Goal: Use online tool/utility

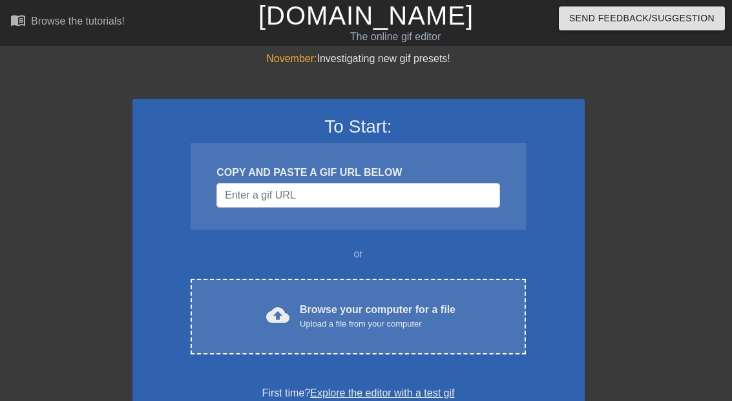
click at [393, 316] on div "Browse your computer for a file Upload a file from your computer" at bounding box center [378, 316] width 156 height 28
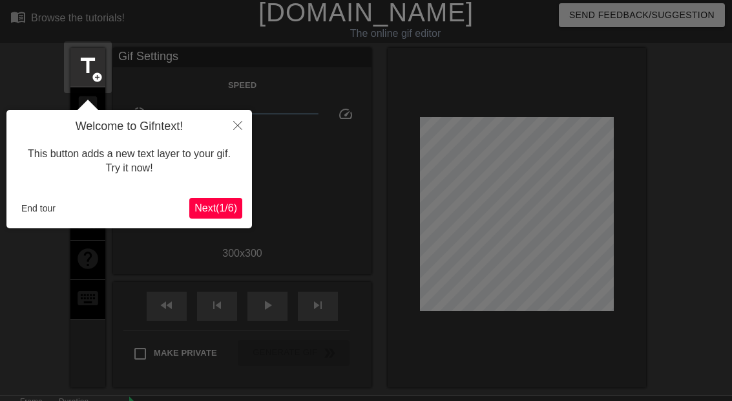
scroll to position [32, 0]
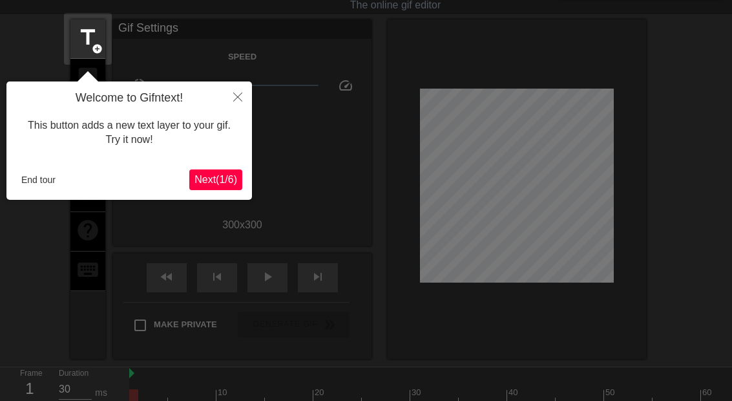
click at [46, 173] on button "End tour" at bounding box center [38, 179] width 45 height 19
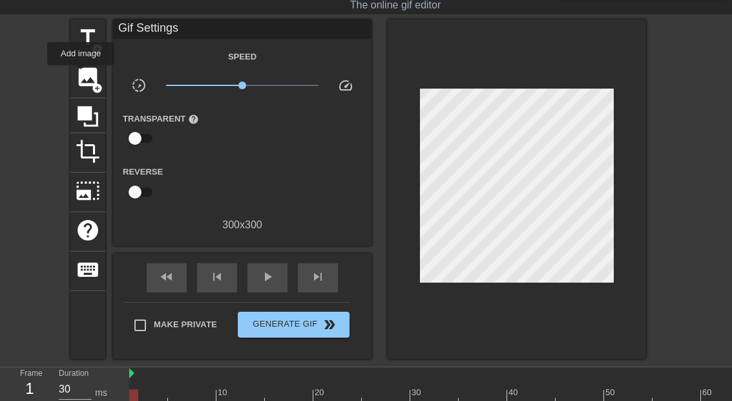
click at [81, 74] on span "image" at bounding box center [88, 77] width 25 height 25
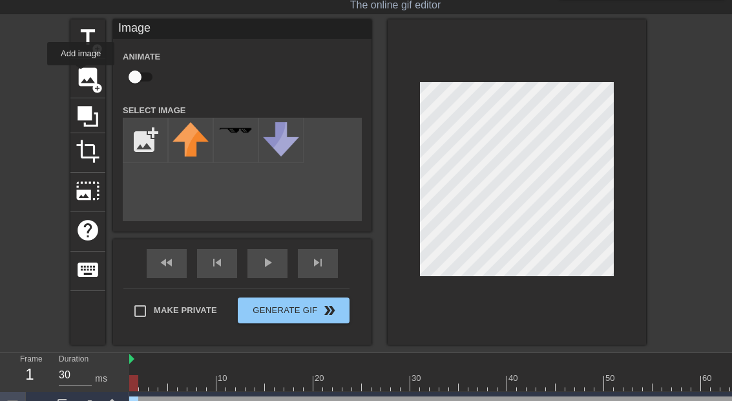
click at [144, 126] on input "file" at bounding box center [145, 140] width 44 height 44
type input "C:\fakepath\IMG_5004.png"
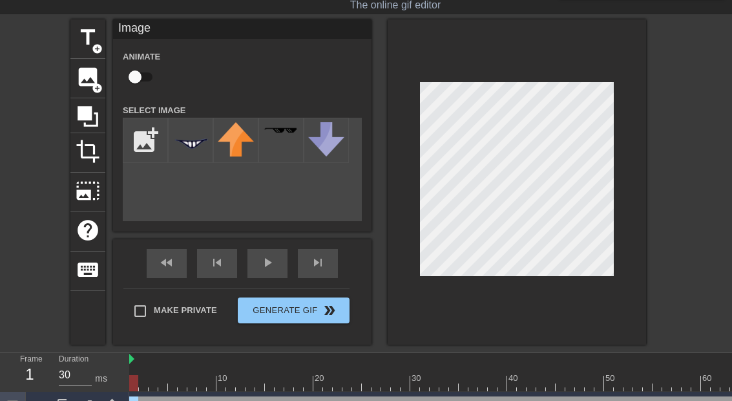
click at [213, 142] on div at bounding box center [190, 140] width 45 height 45
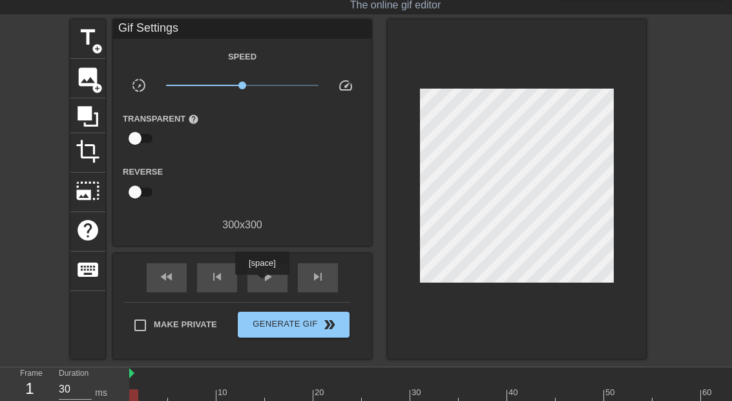
click at [264, 284] on span "play_arrow" at bounding box center [268, 277] width 16 height 16
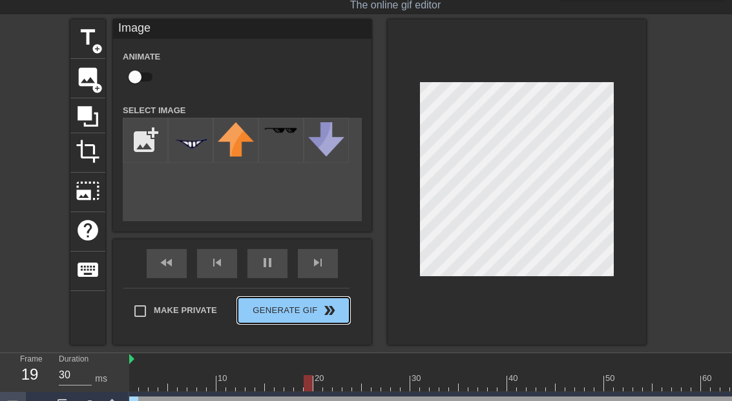
click at [320, 307] on div "Make Private Generate Gif double_arrow" at bounding box center [236, 313] width 226 height 51
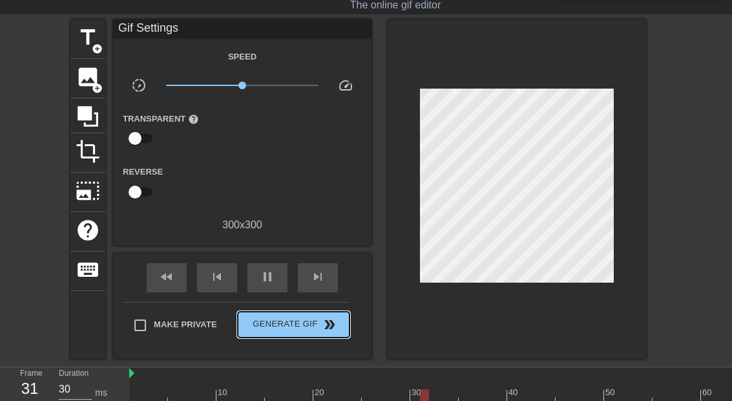
click at [328, 331] on span "double_arrow" at bounding box center [330, 325] width 16 height 16
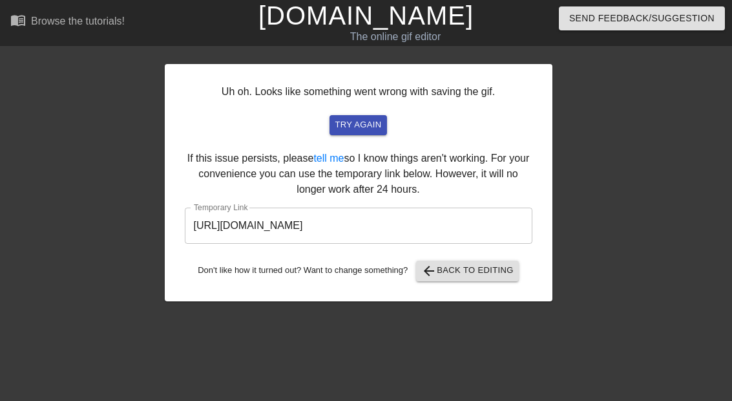
click at [445, 222] on input "[URL][DOMAIN_NAME]" at bounding box center [359, 225] width 348 height 36
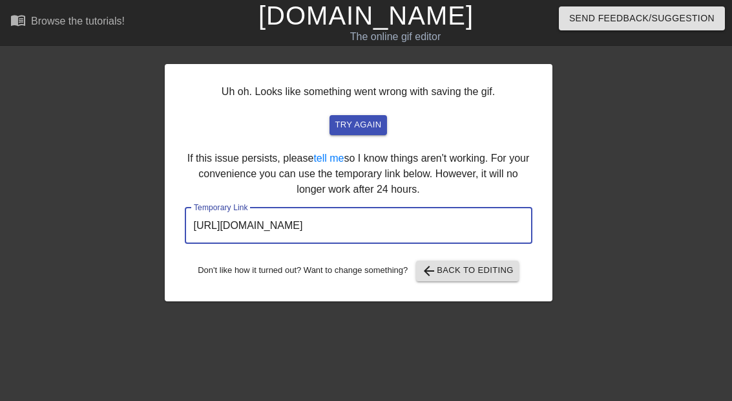
click at [431, 232] on input "[URL][DOMAIN_NAME]" at bounding box center [359, 225] width 348 height 36
click at [439, 227] on input "[URL][DOMAIN_NAME]" at bounding box center [359, 225] width 348 height 36
